Goal: Find specific page/section: Find specific page/section

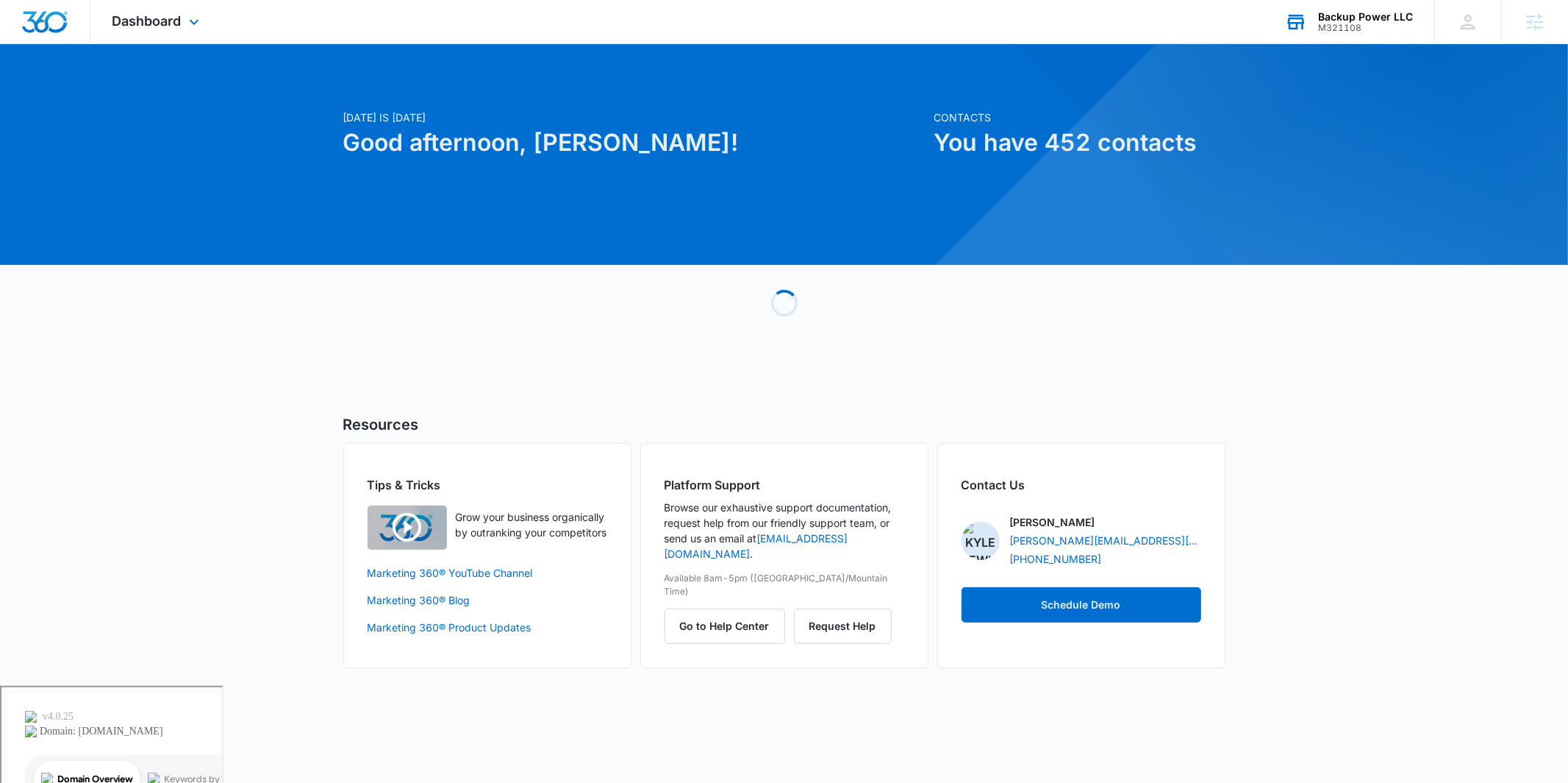
click at [1347, 24] on div "M321108" at bounding box center [1365, 28] width 95 height 10
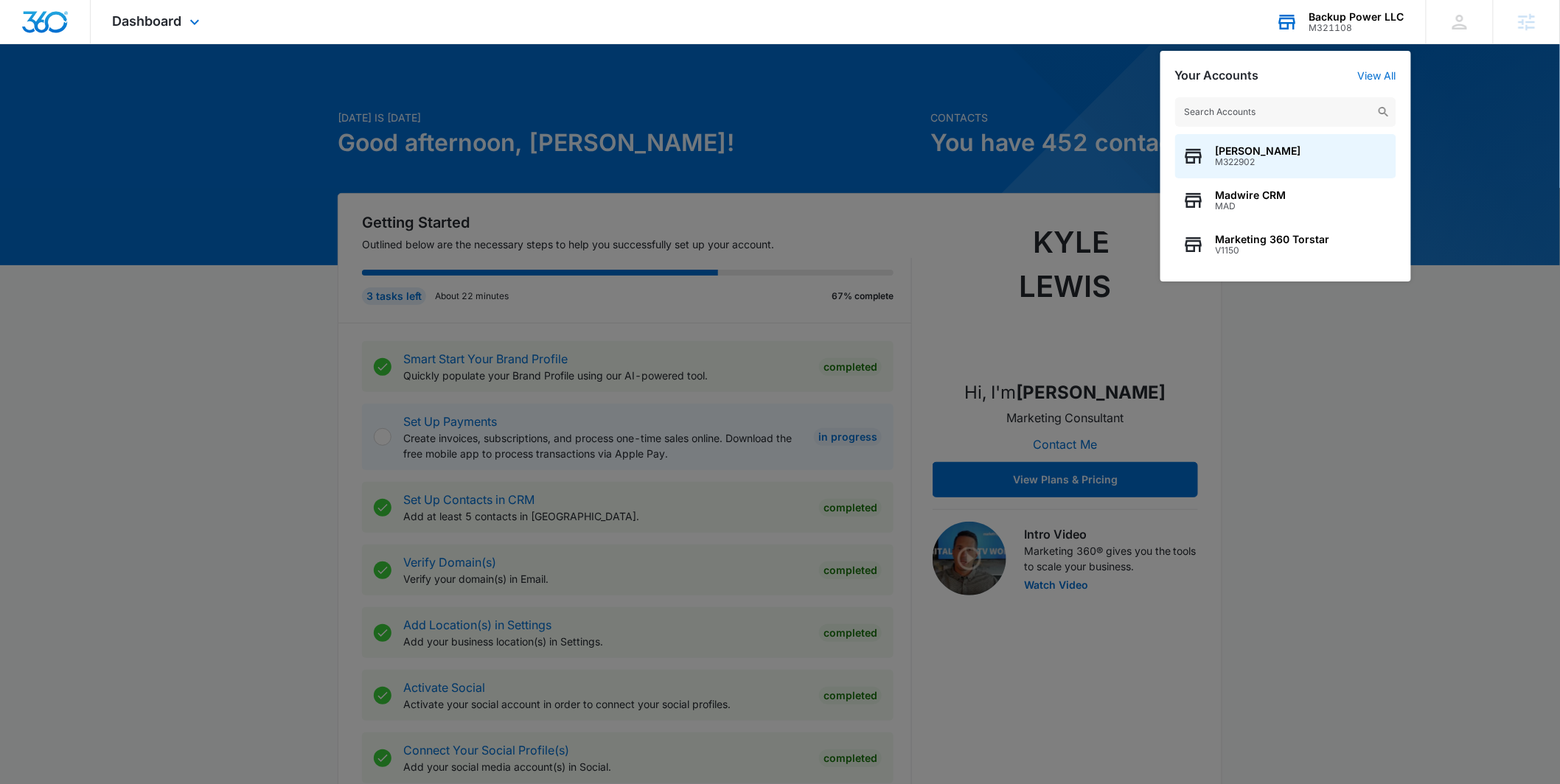
click at [1235, 116] on input "text" at bounding box center [1286, 111] width 221 height 29
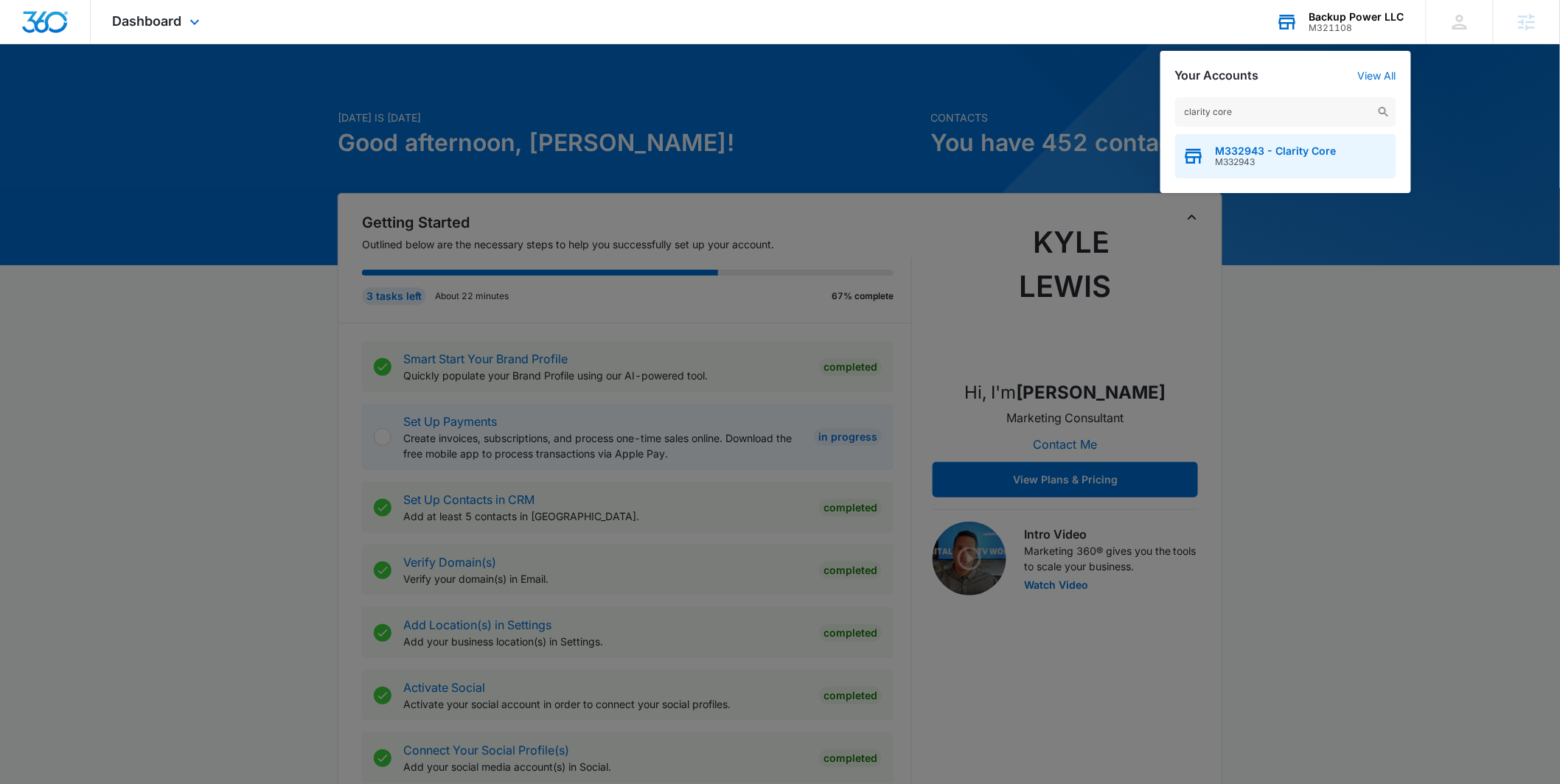
type input "clarity core"
click at [1244, 138] on div "M332943 - Clarity Core M332943" at bounding box center [1286, 155] width 221 height 44
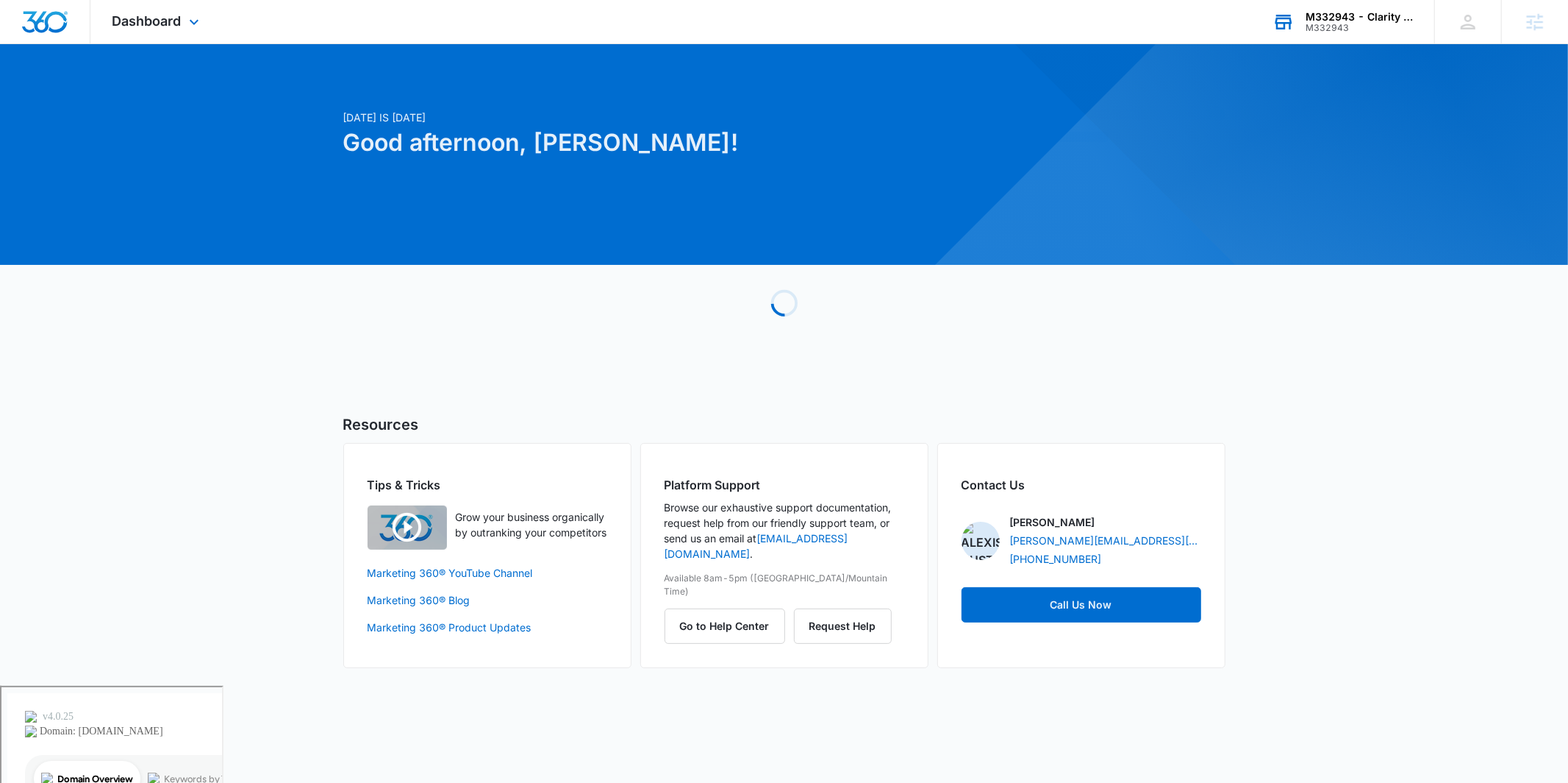
click at [152, 34] on div "Dashboard Apps Reputation Websites Forms CRM Email Social Payments POS Content …" at bounding box center [157, 22] width 134 height 43
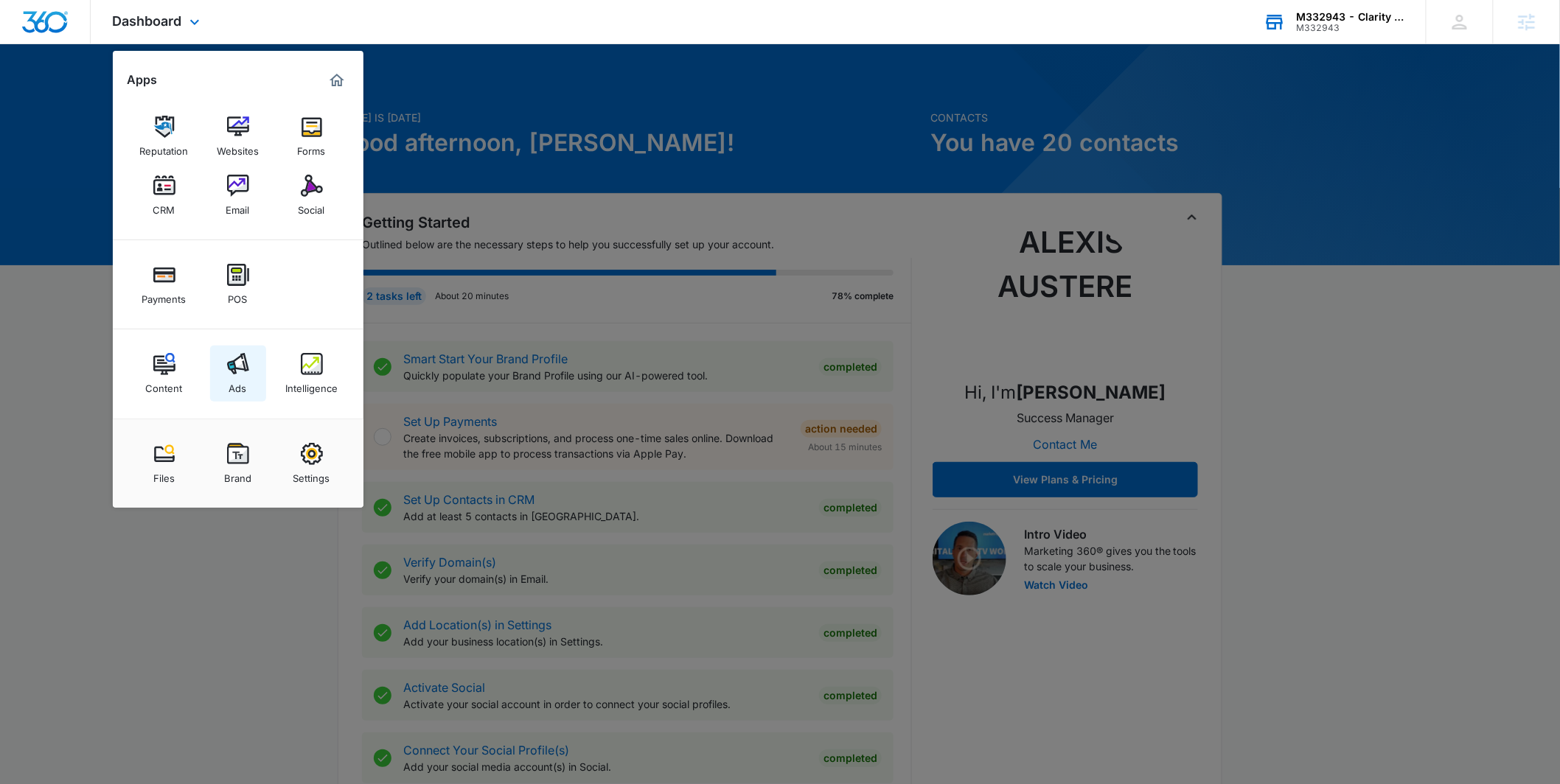
click at [238, 369] on img at bounding box center [239, 364] width 22 height 22
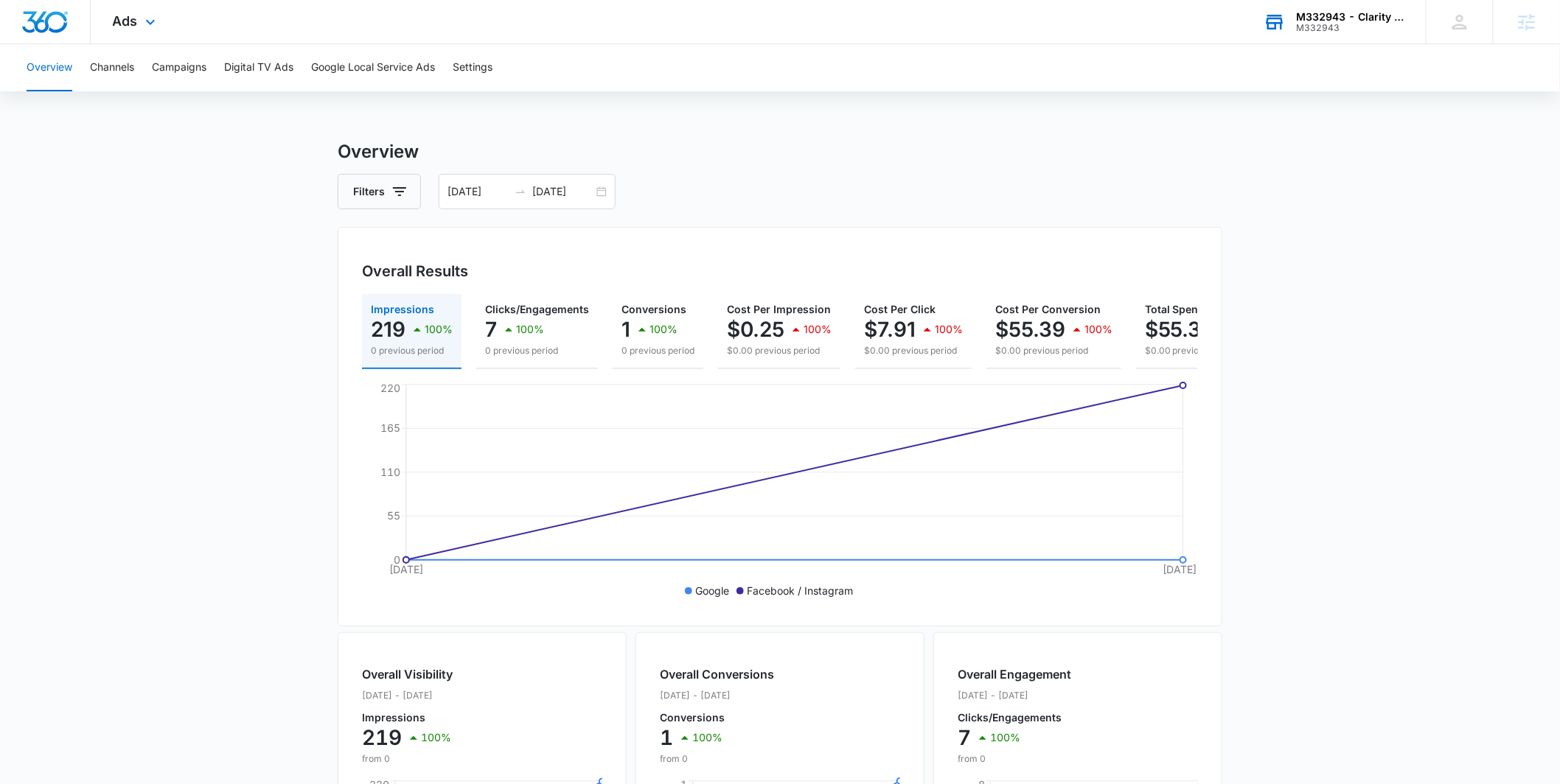
click at [114, 7] on div "Ads Apps Reputation Websites Forms CRM Email Social Payments POS Content Ads In…" at bounding box center [135, 22] width 90 height 43
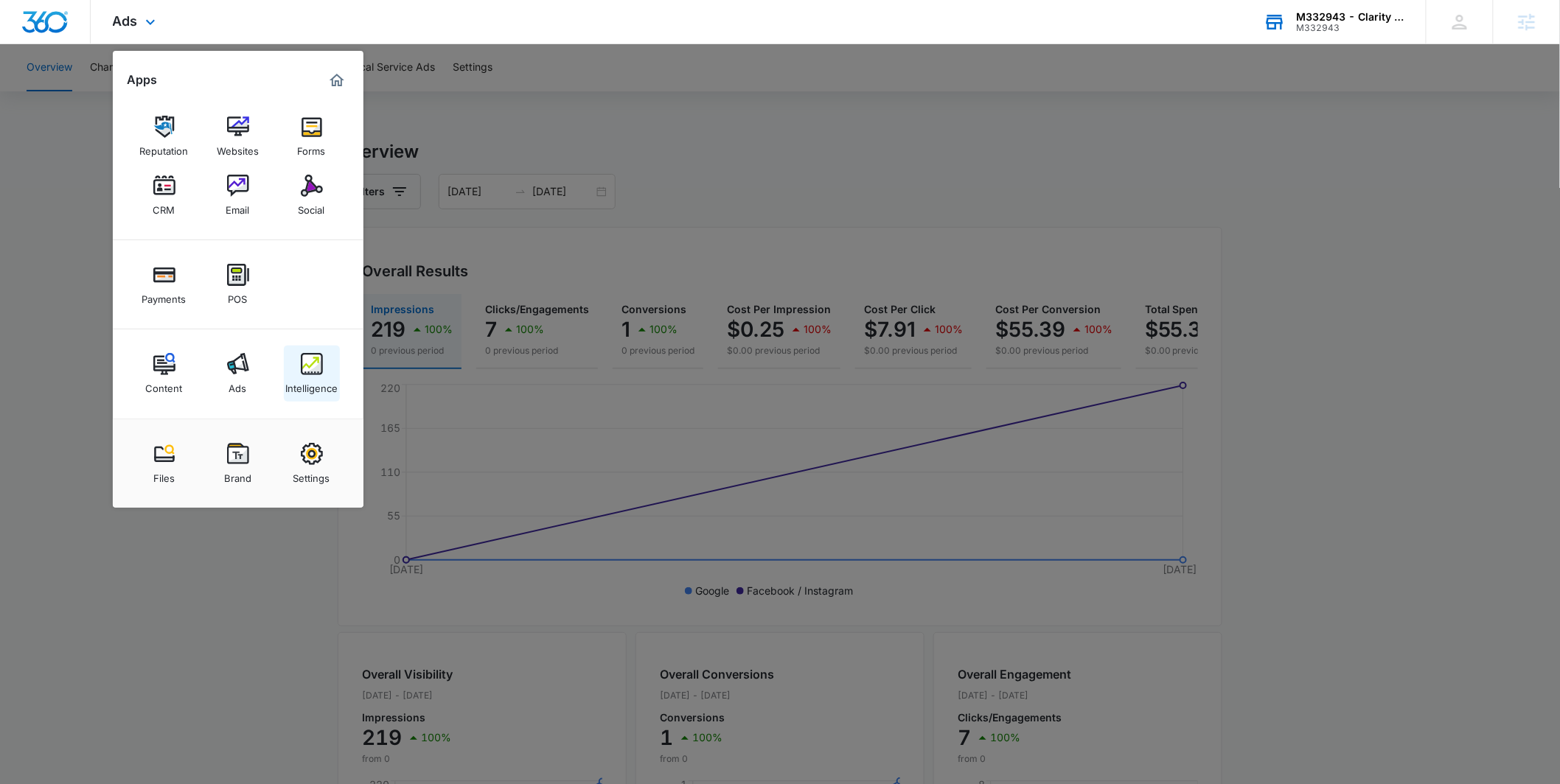
click at [298, 370] on link "Intelligence" at bounding box center [311, 373] width 56 height 56
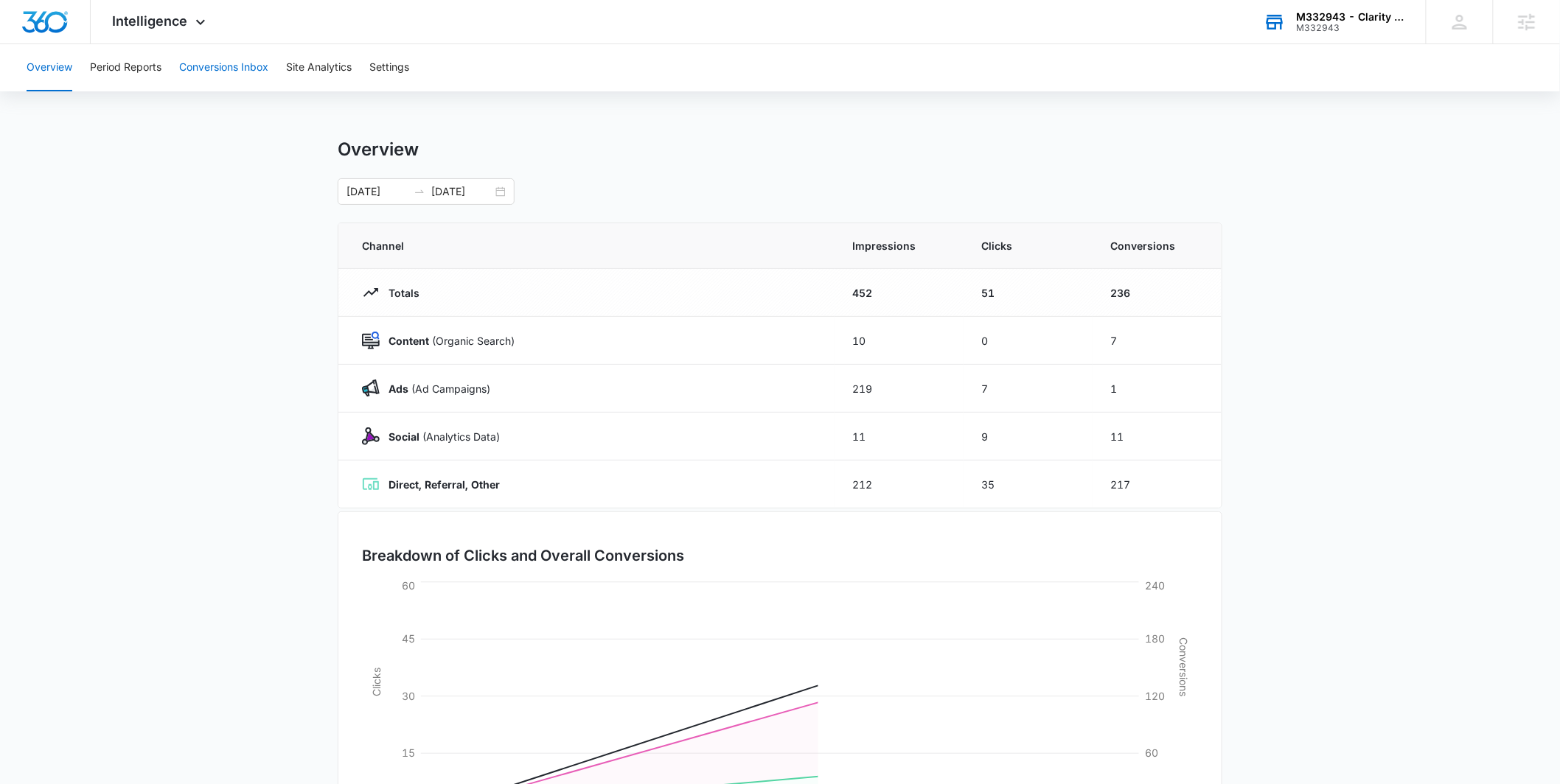
click at [230, 64] on button "Conversions Inbox" at bounding box center [224, 67] width 89 height 47
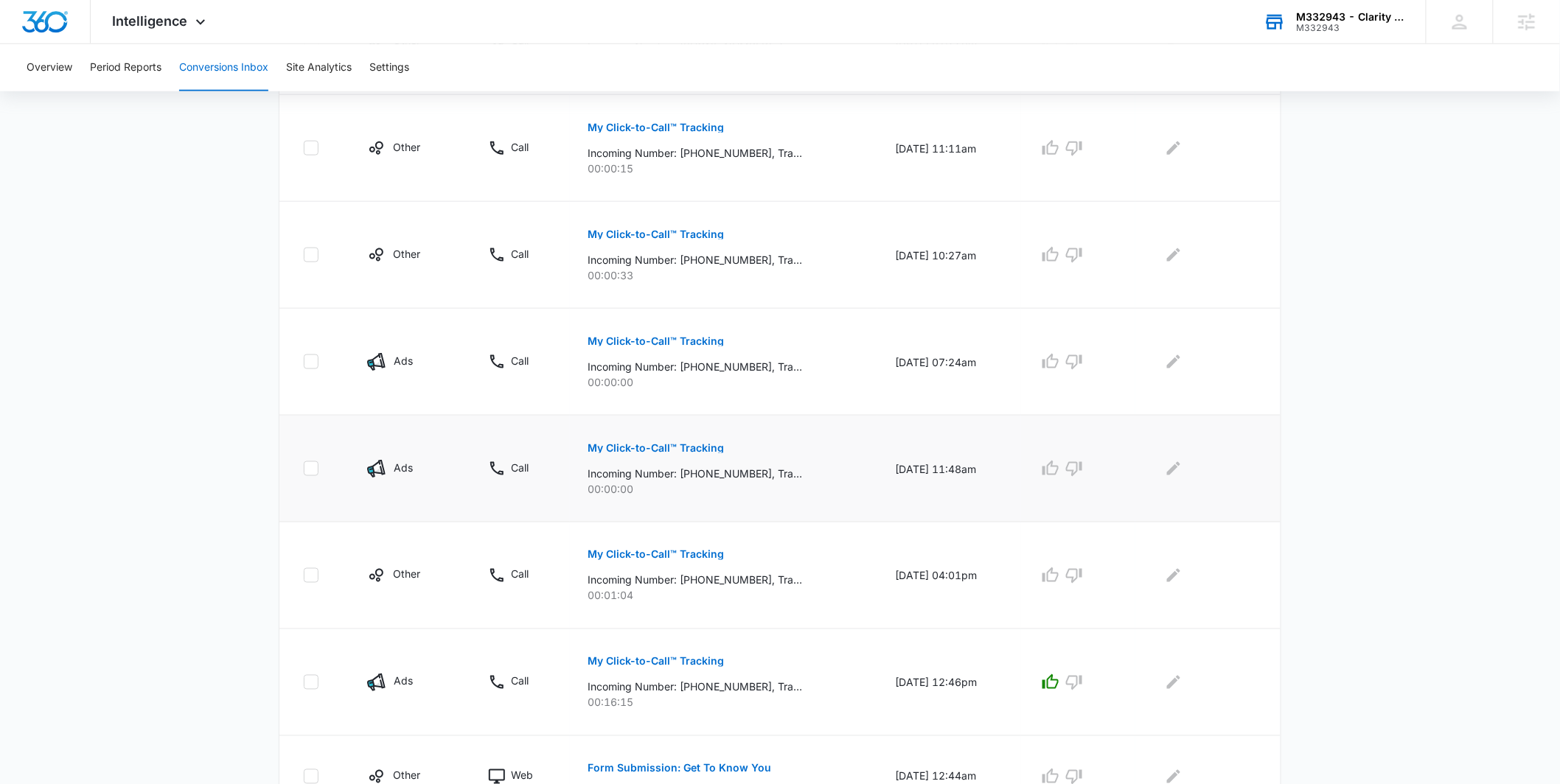
scroll to position [743, 0]
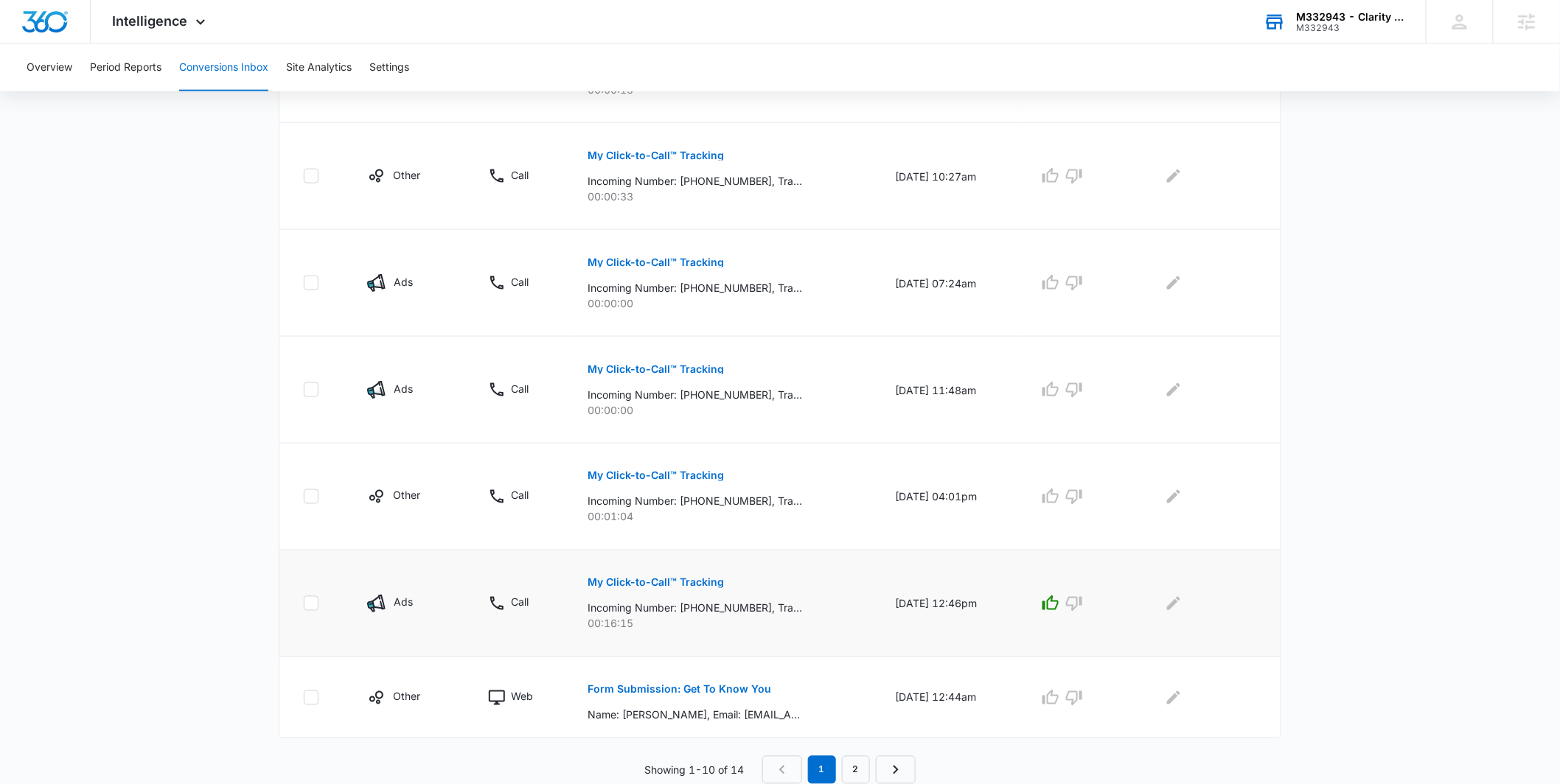
click at [675, 581] on p "My Click-to-Call™ Tracking" at bounding box center [656, 583] width 136 height 10
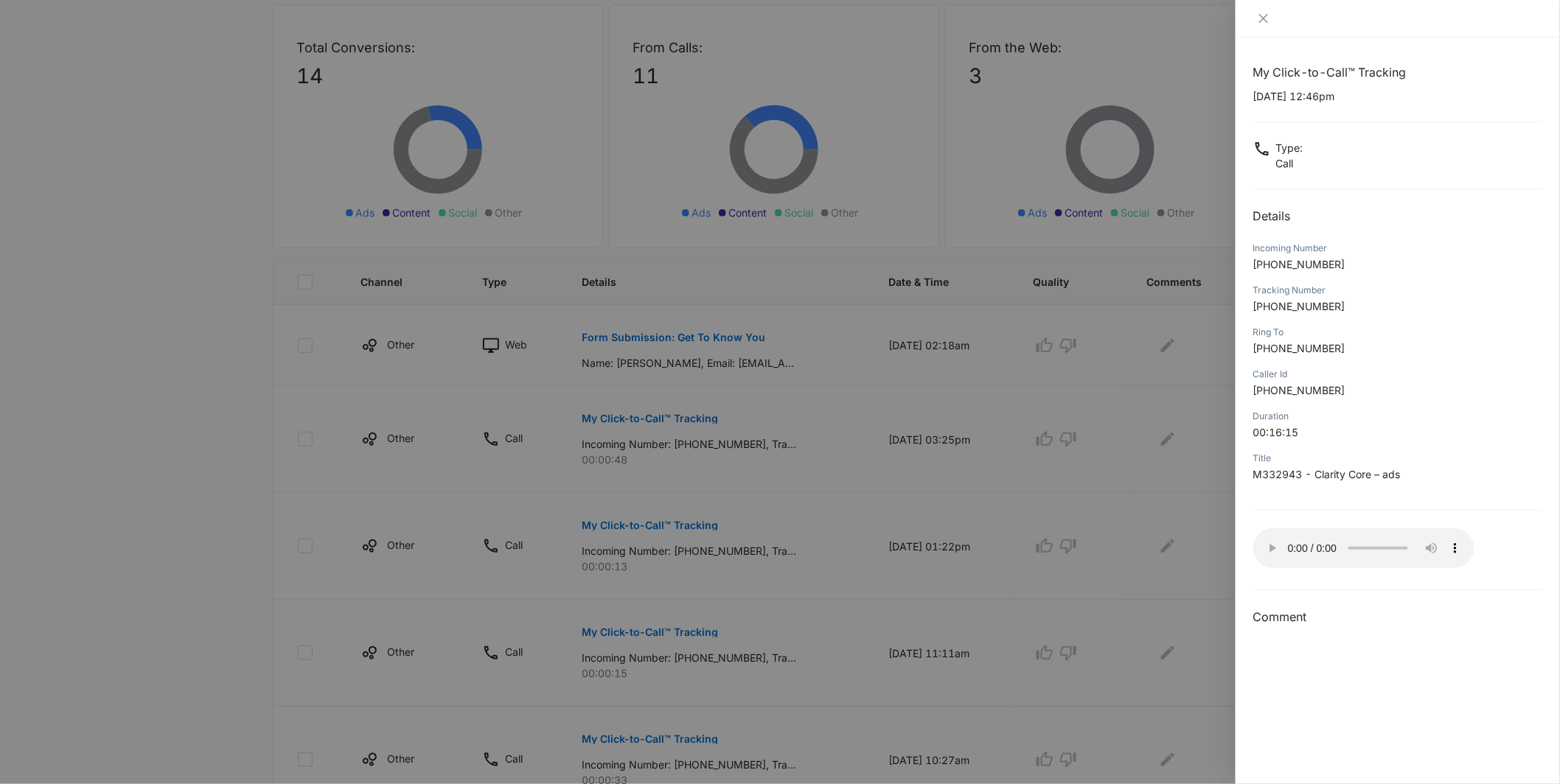
scroll to position [0, 0]
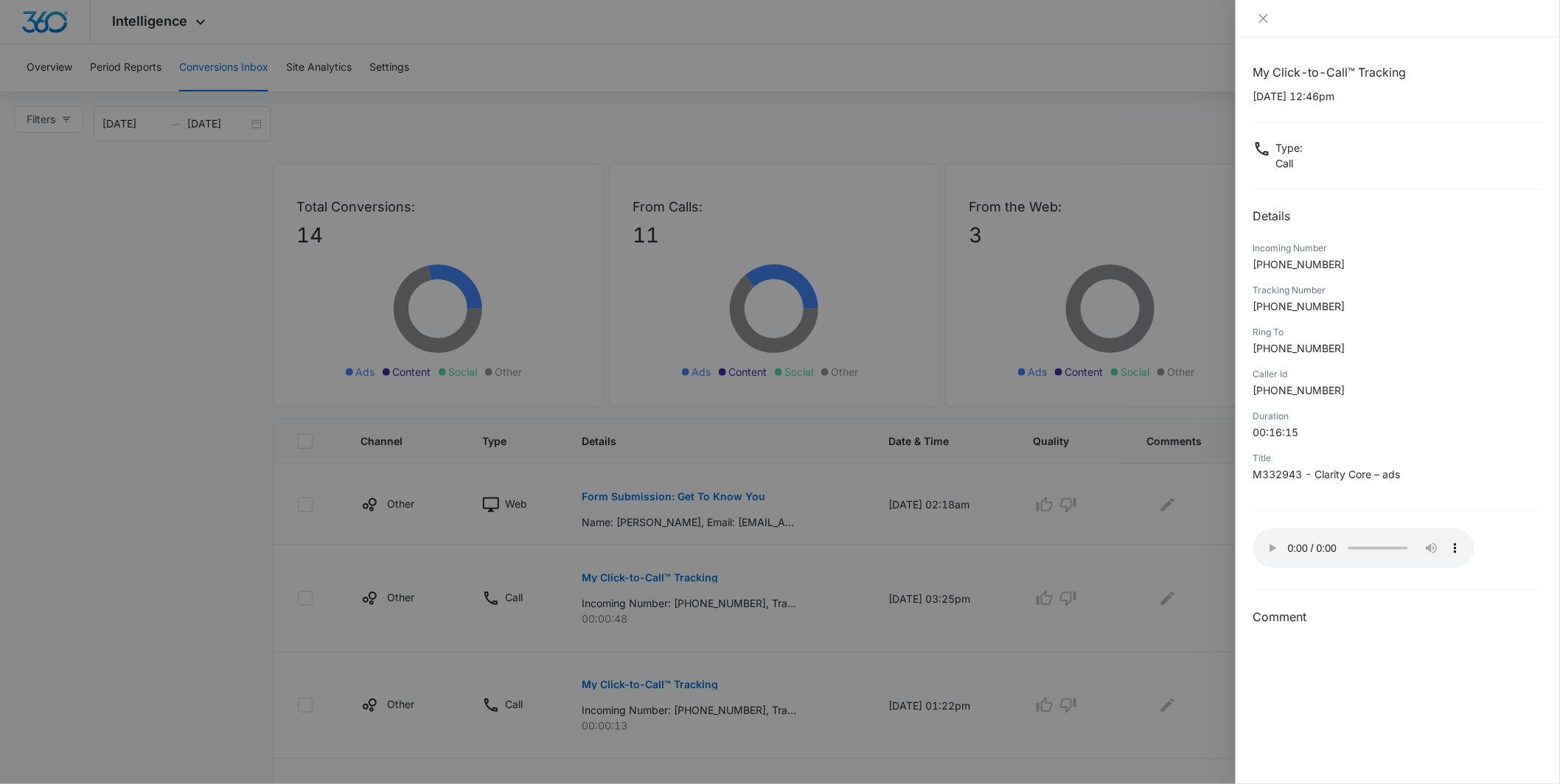
click at [1164, 111] on div at bounding box center [780, 392] width 1560 height 784
